Goal: Check status: Check status

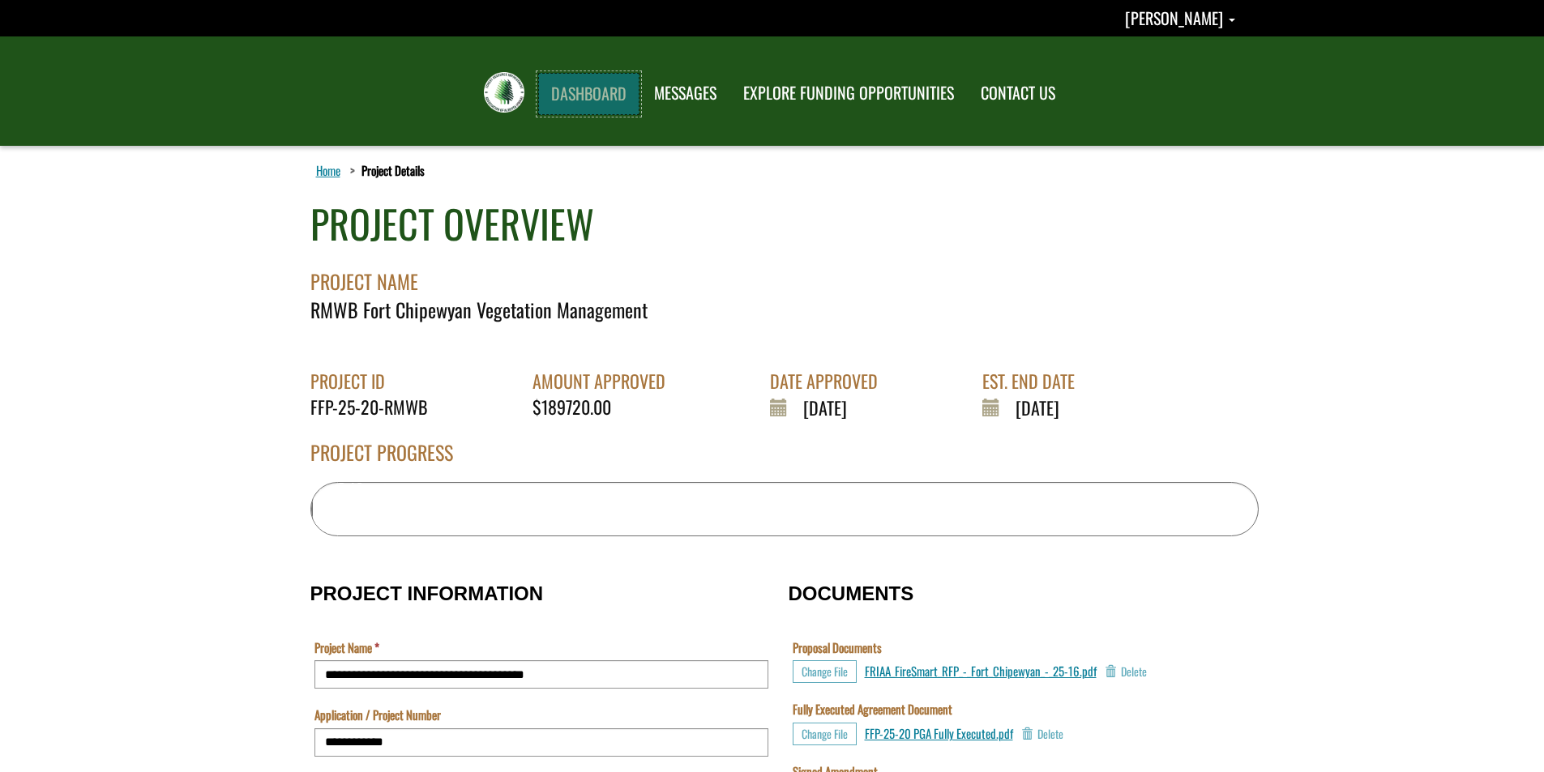
click at [605, 86] on link "DASHBOARD" at bounding box center [588, 94] width 101 height 42
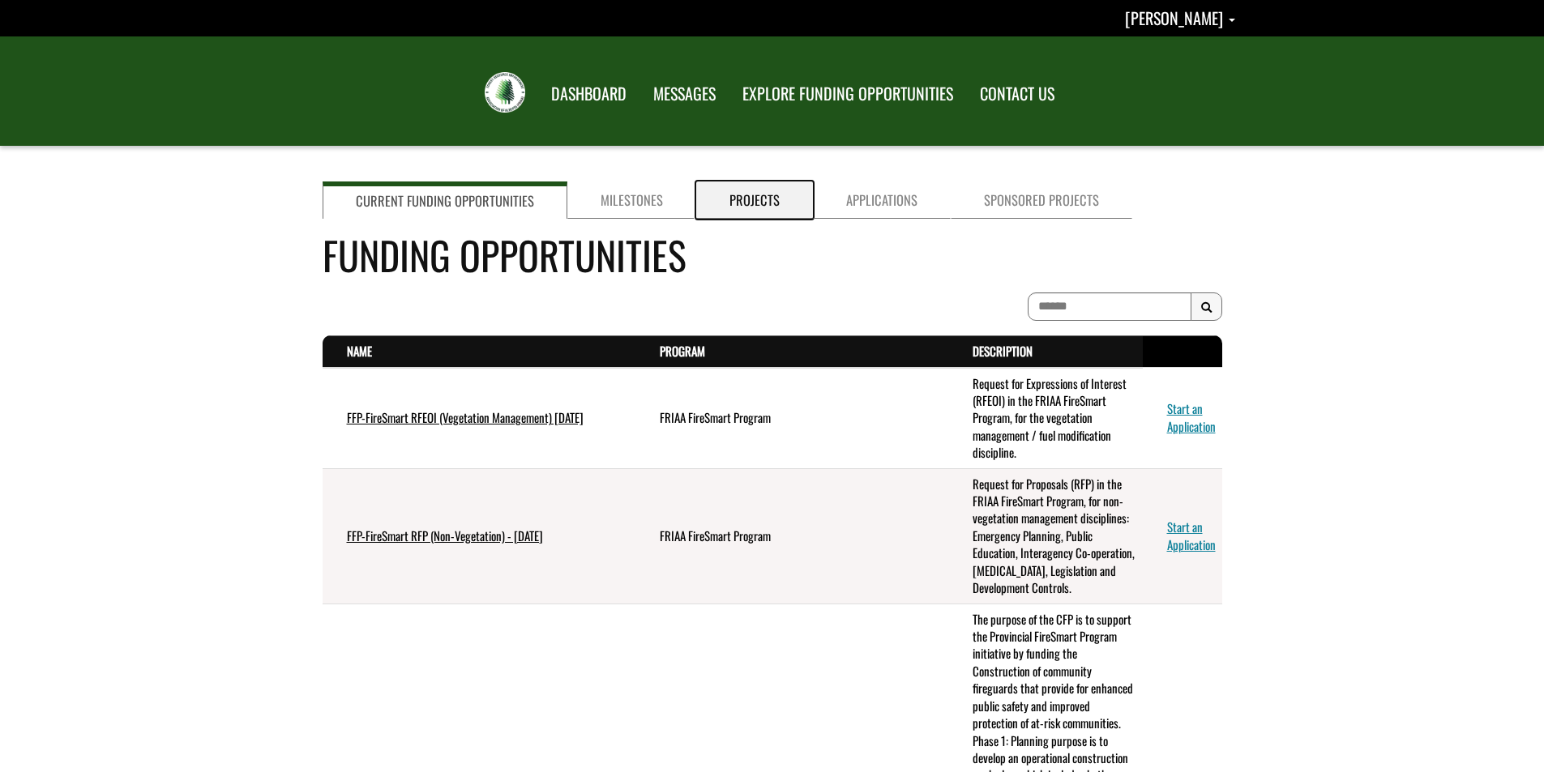
click at [757, 206] on link "Projects" at bounding box center [754, 200] width 117 height 37
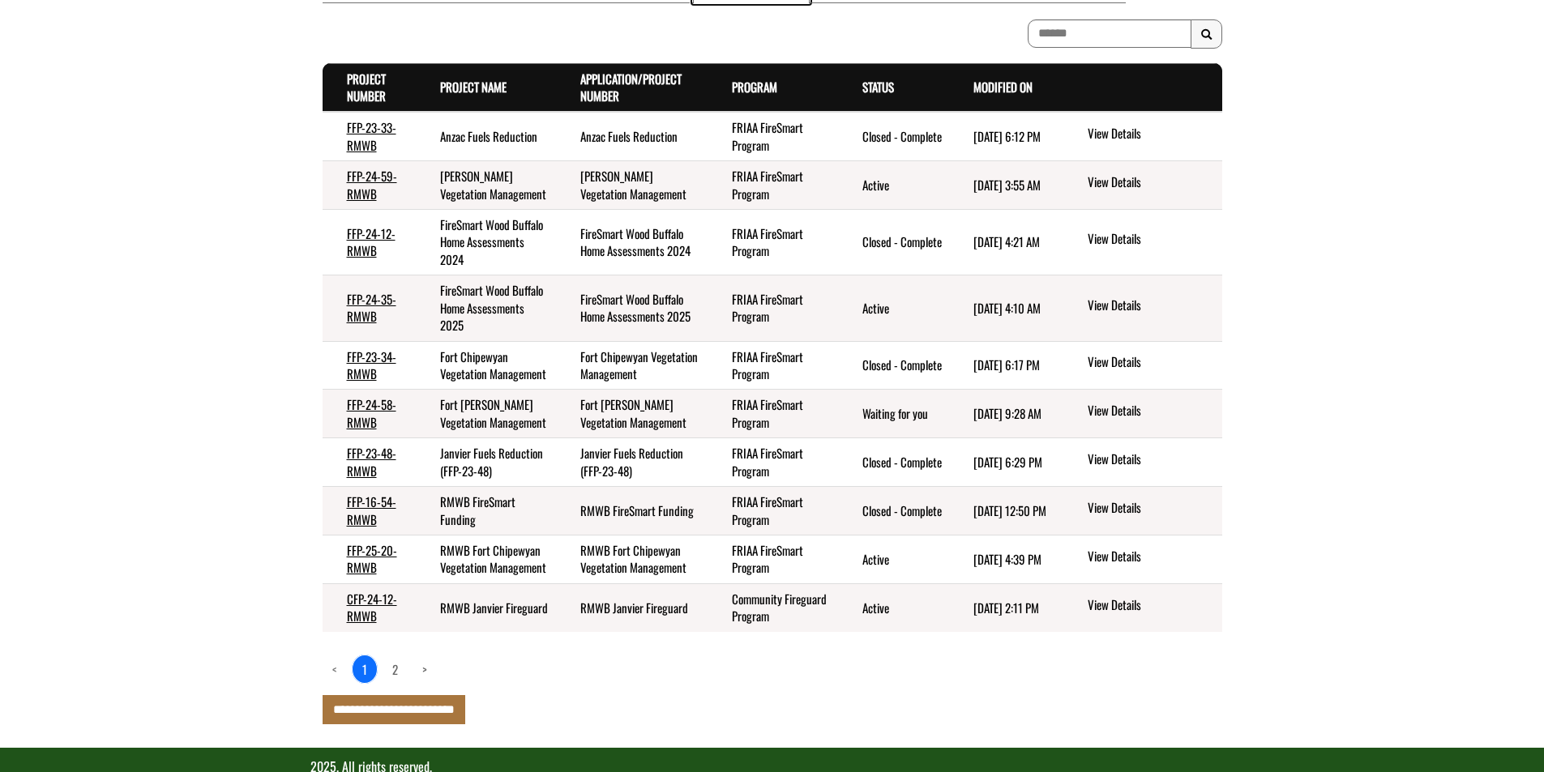
scroll to position [243, 0]
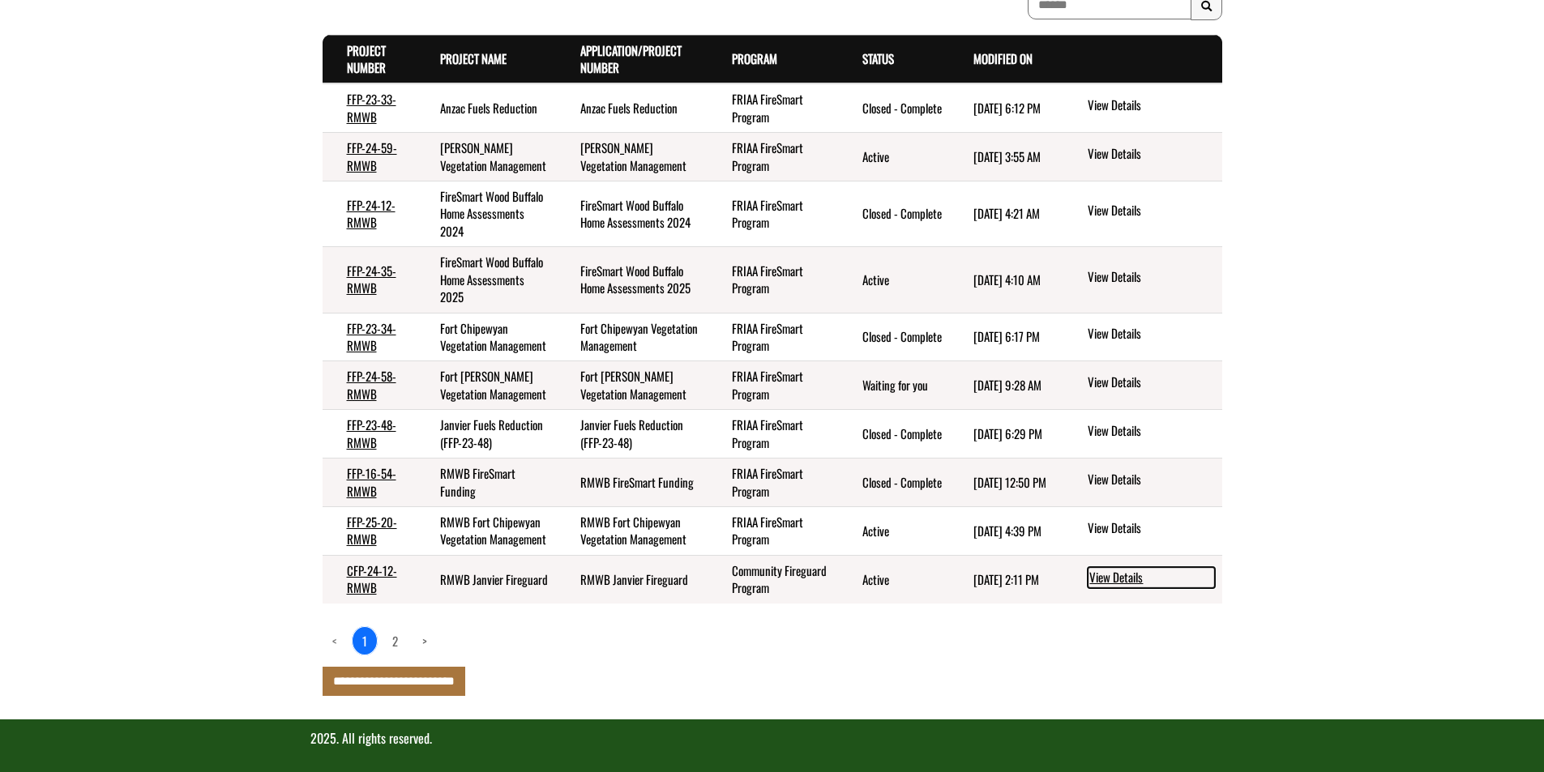
click at [1112, 588] on link "View Details" at bounding box center [1151, 577] width 127 height 21
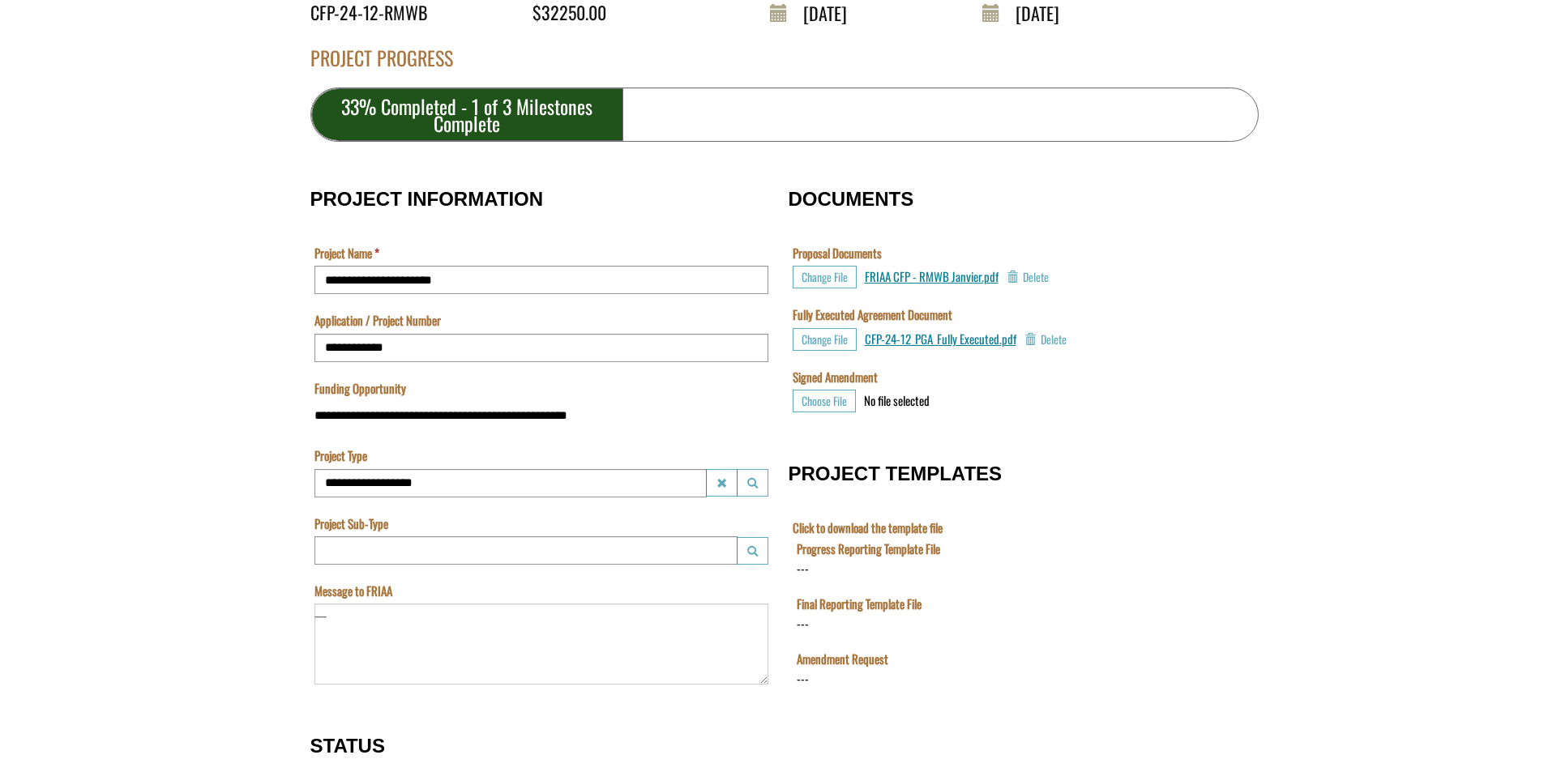
scroll to position [373, 0]
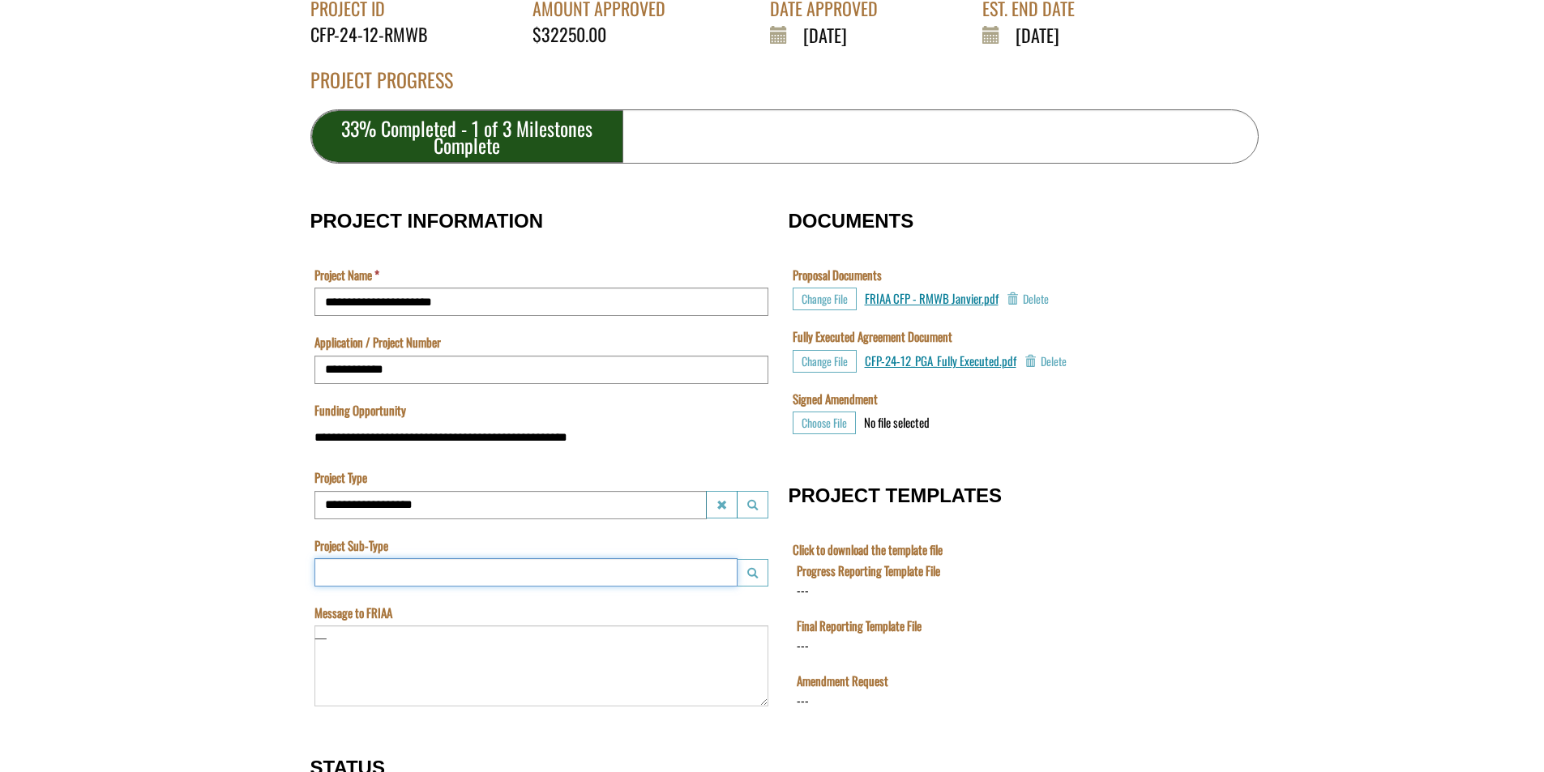
click at [682, 576] on input "Project Sub-Type" at bounding box center [525, 572] width 423 height 28
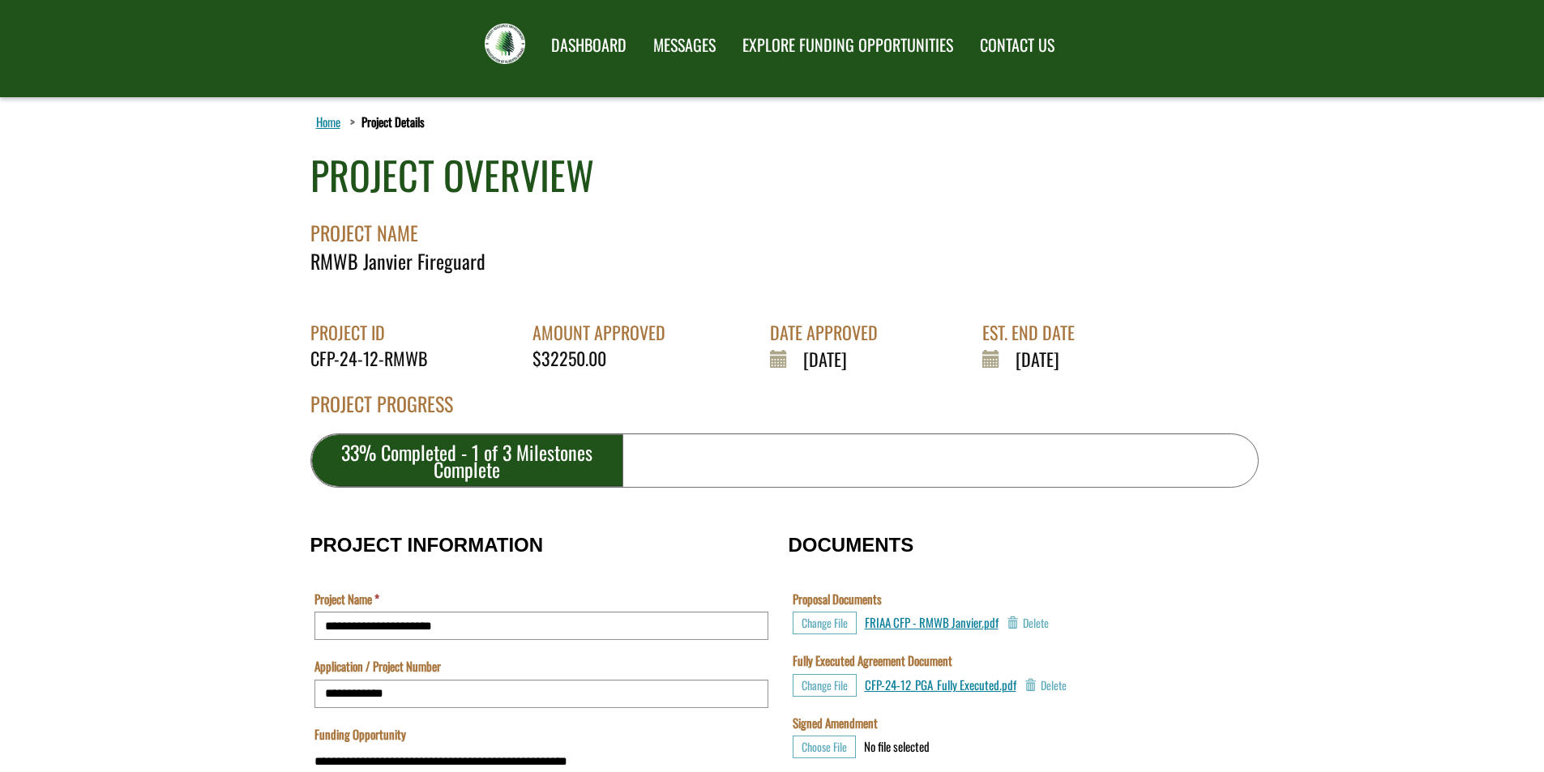
scroll to position [0, 0]
